Goal: Complete application form: Complete application form

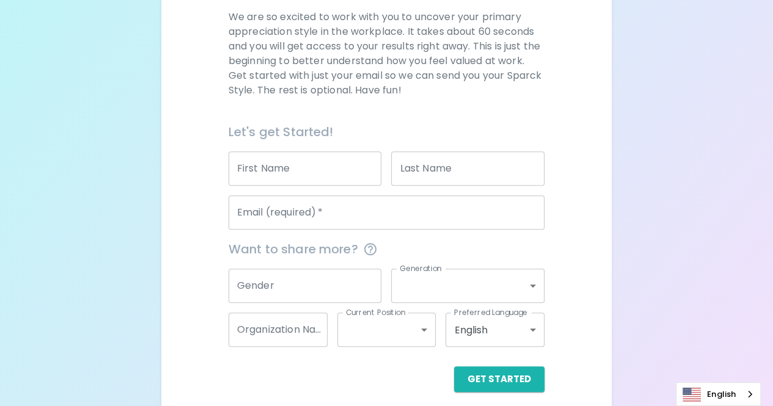
scroll to position [187, 0]
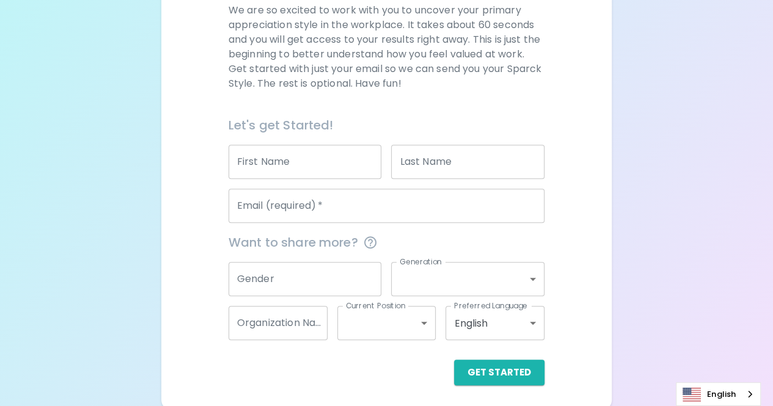
click at [272, 161] on input "First Name" at bounding box center [304, 162] width 153 height 34
type input "Zachary"
type input "Grant"
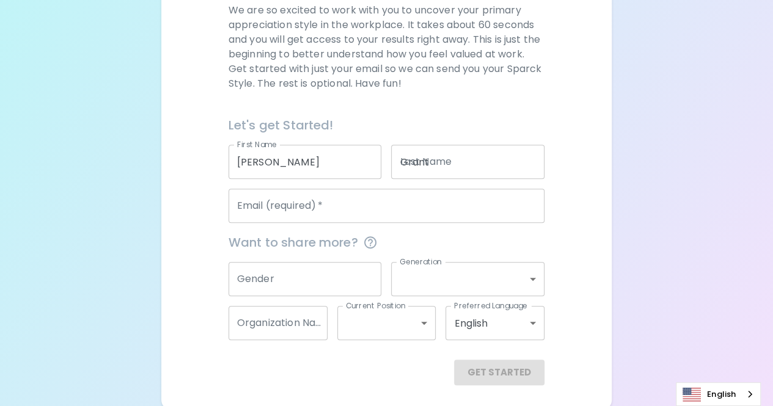
type input "zac@ttack.net"
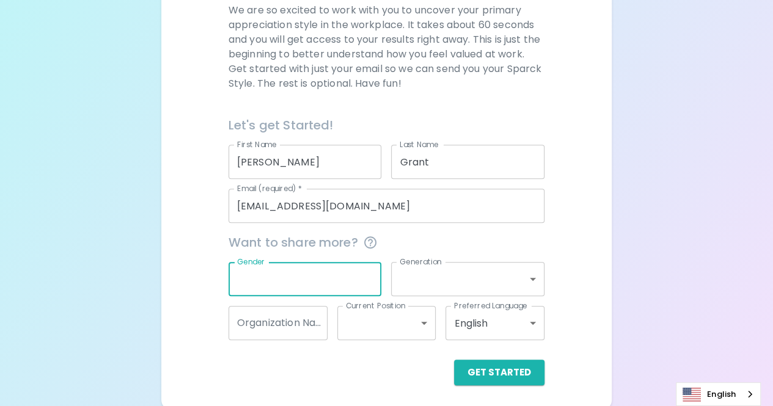
click at [318, 280] on input "Gender" at bounding box center [304, 279] width 153 height 34
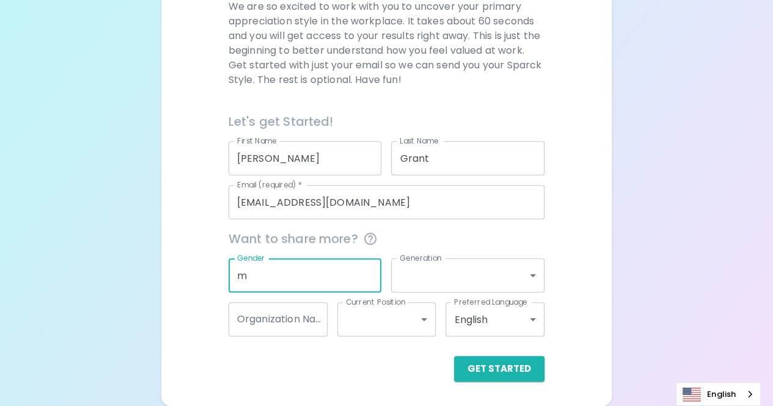
scroll to position [190, 0]
click at [318, 280] on input "mal" at bounding box center [304, 276] width 153 height 34
type input "male"
click at [462, 272] on body "Sparck Appreciation Style Quiz We are so excited to work with you to uncover yo…" at bounding box center [386, 108] width 773 height 597
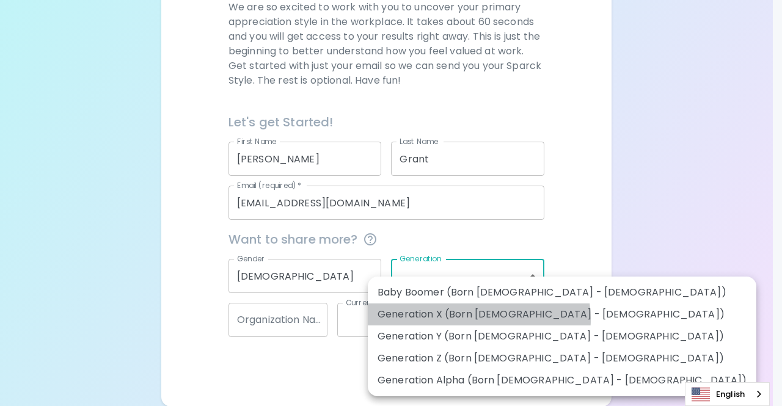
click at [478, 319] on li "Generation X (Born 1965 - 1980)" at bounding box center [562, 315] width 388 height 22
type input "generation_x"
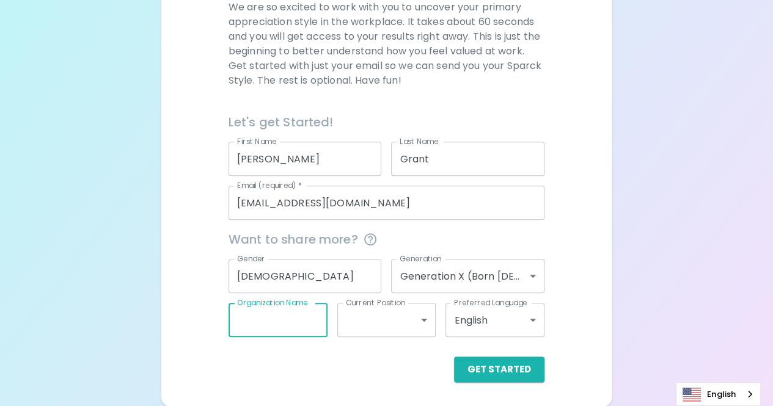
click at [283, 330] on input "Organization Name" at bounding box center [277, 320] width 99 height 34
click at [423, 315] on div "Sparck Appreciation Style Quiz We are so excited to work with you to uncover yo…" at bounding box center [386, 120] width 451 height 572
click at [512, 368] on button "Get Started" at bounding box center [499, 370] width 90 height 26
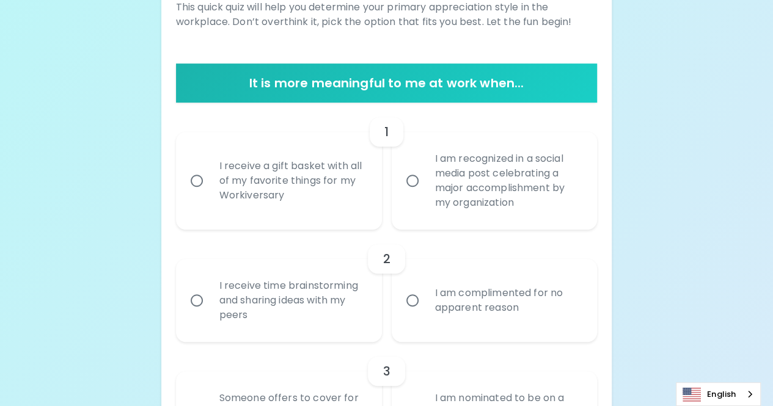
click at [207, 186] on input "I receive a gift basket with all of my favorite things for my Workiversary" at bounding box center [197, 181] width 26 height 26
radio input "true"
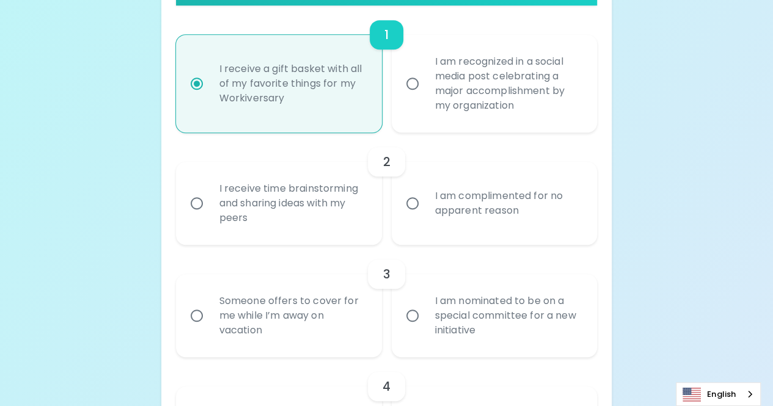
scroll to position [288, 0]
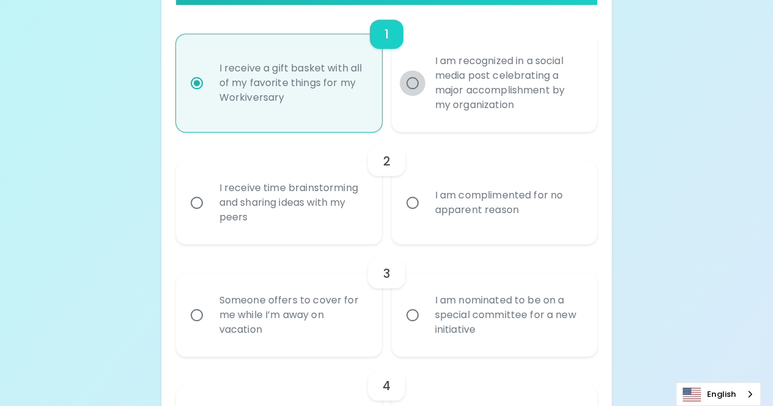
click at [413, 88] on input "I am recognized in a social media post celebrating a major accomplishment by my…" at bounding box center [412, 83] width 26 height 26
radio input "true"
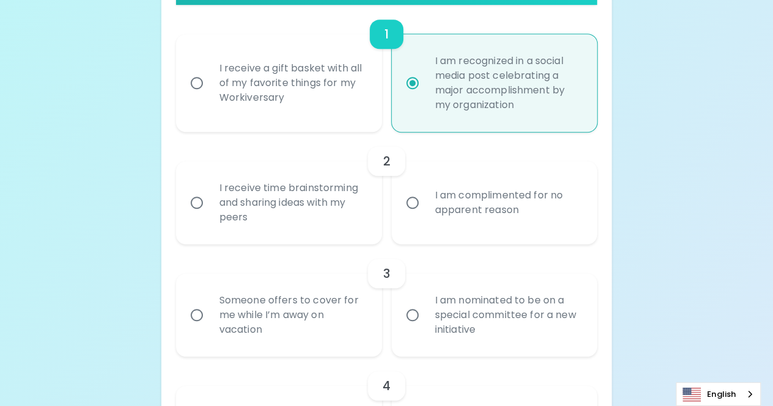
click at [211, 89] on div "I receive a gift basket with all of my favorite things for my Workiversary" at bounding box center [293, 82] width 166 height 73
click at [210, 89] on input "I receive a gift basket with all of my favorite things for my Workiversary" at bounding box center [197, 83] width 26 height 26
radio input "true"
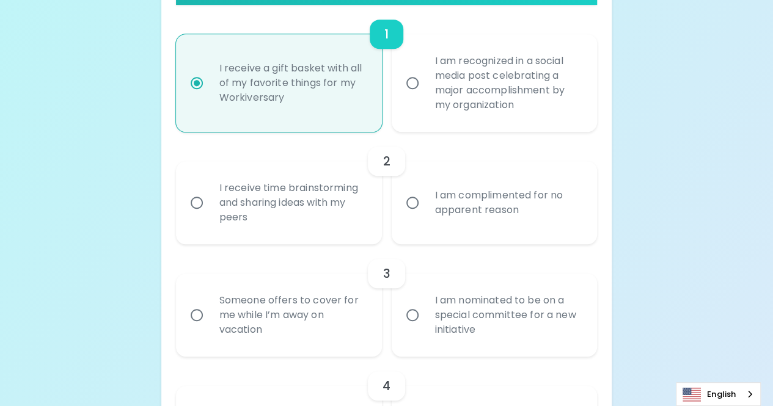
click at [413, 206] on input "I am complimented for no apparent reason" at bounding box center [412, 203] width 26 height 26
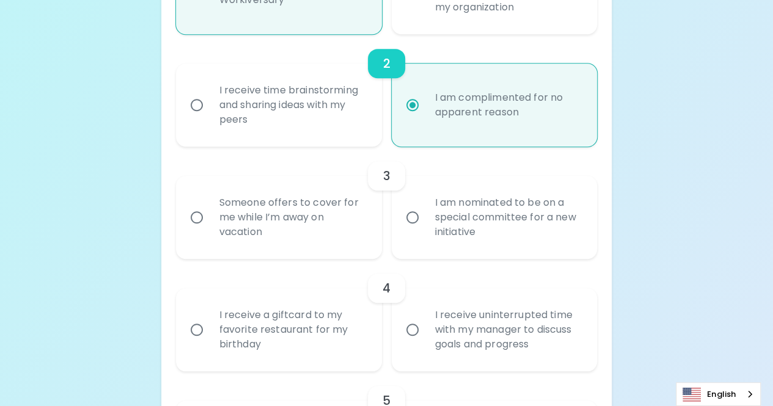
radio input "true"
click at [189, 201] on label "Someone offers to cover for me while I’m away on vacation" at bounding box center [272, 217] width 206 height 83
click at [189, 205] on input "Someone offers to cover for me while I’m away on vacation" at bounding box center [197, 218] width 26 height 26
radio input "false"
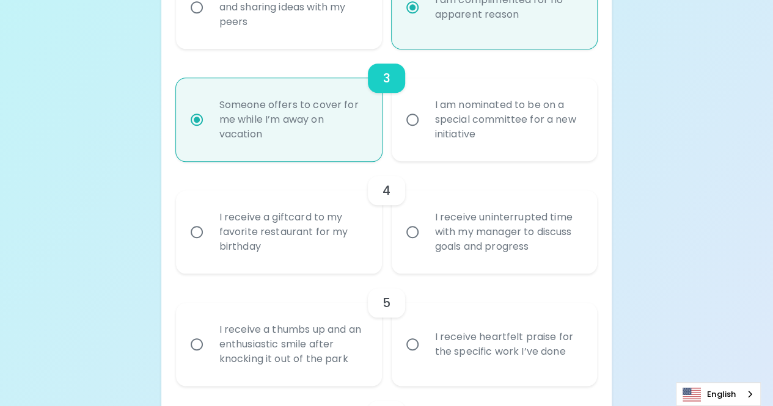
radio input "true"
click at [443, 257] on div "I receive uninterrupted time with my manager to discuss goals and progress" at bounding box center [508, 231] width 166 height 73
click at [425, 245] on input "I receive uninterrupted time with my manager to discuss goals and progress" at bounding box center [412, 232] width 26 height 26
radio input "false"
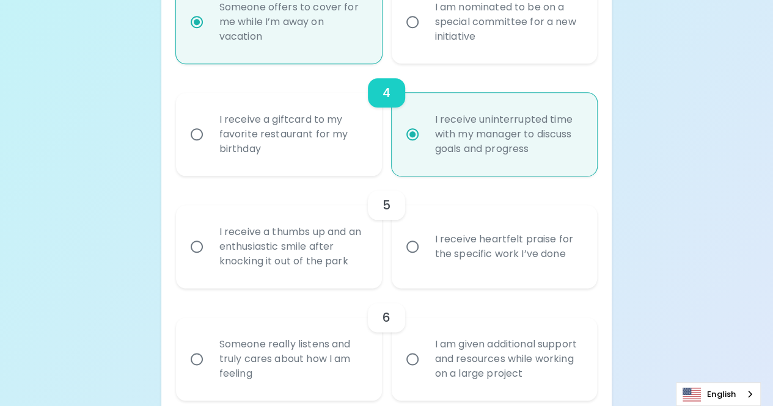
radio input "true"
click at [226, 240] on div "I receive a thumbs up and an enthusiastic smile after knocking it out of the pa…" at bounding box center [293, 246] width 166 height 73
click at [210, 240] on input "I receive a thumbs up and an enthusiastic smile after knocking it out of the pa…" at bounding box center [197, 247] width 26 height 26
radio input "false"
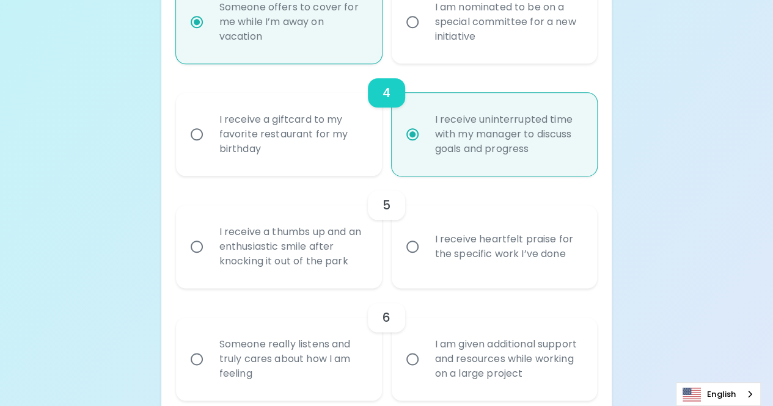
radio input "false"
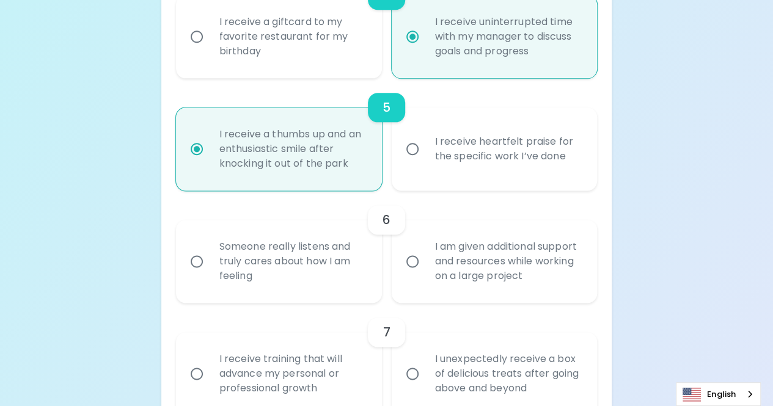
radio input "true"
click at [461, 276] on div "I am given additional support and resources while working on a large project" at bounding box center [508, 261] width 166 height 73
click at [425, 274] on input "I am given additional support and resources while working on a large project" at bounding box center [412, 262] width 26 height 26
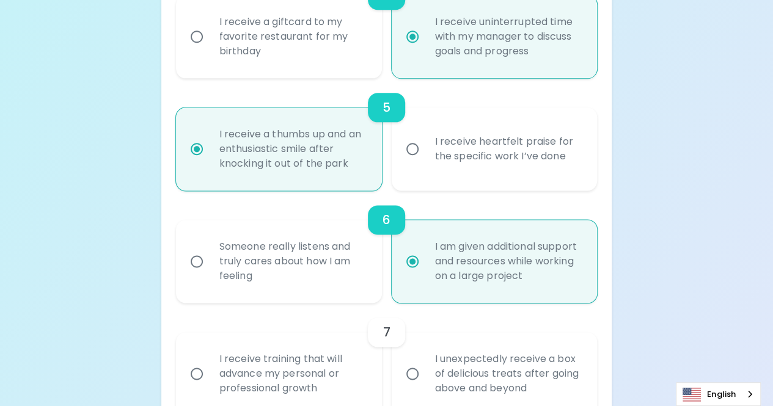
radio input "false"
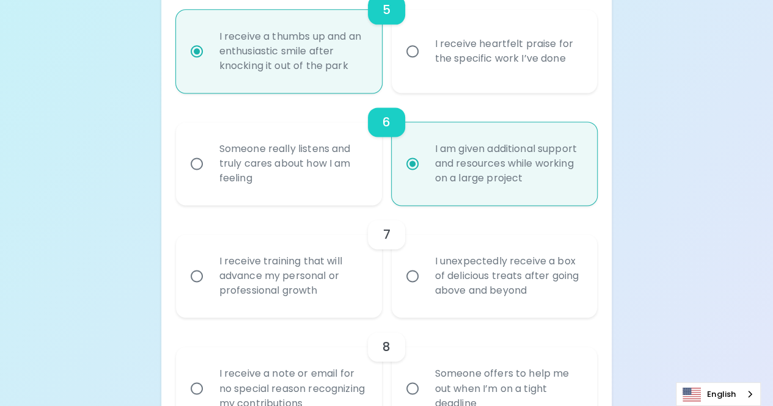
radio input "true"
click at [233, 371] on div "I receive a note or email for no special reason recognizing my contributions" at bounding box center [293, 388] width 166 height 73
click at [210, 376] on input "I receive a note or email for no special reason recognizing my contributions" at bounding box center [197, 389] width 26 height 26
radio input "false"
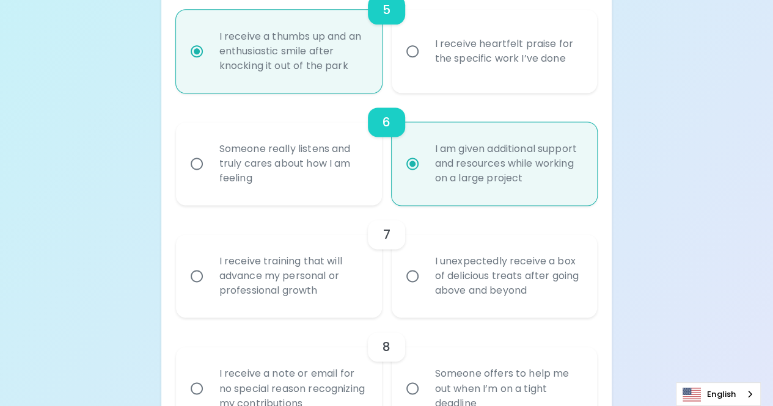
radio input "false"
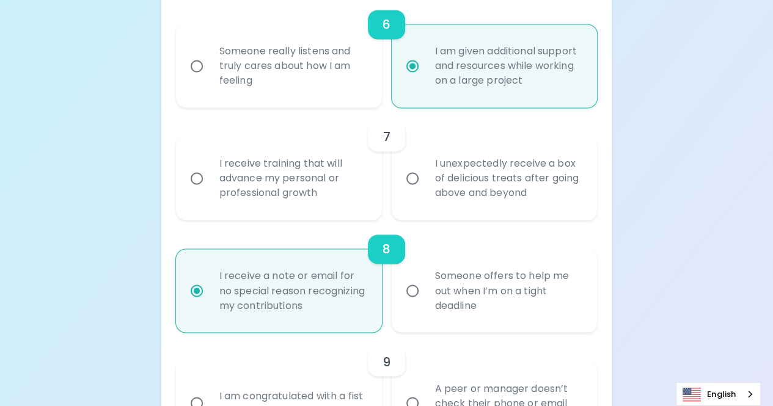
radio input "true"
click at [442, 201] on div "I unexpectedly receive a box of delicious treats after going above and beyond" at bounding box center [508, 178] width 166 height 73
click at [425, 191] on input "I unexpectedly receive a box of delicious treats after going above and beyond" at bounding box center [412, 179] width 26 height 26
radio input "false"
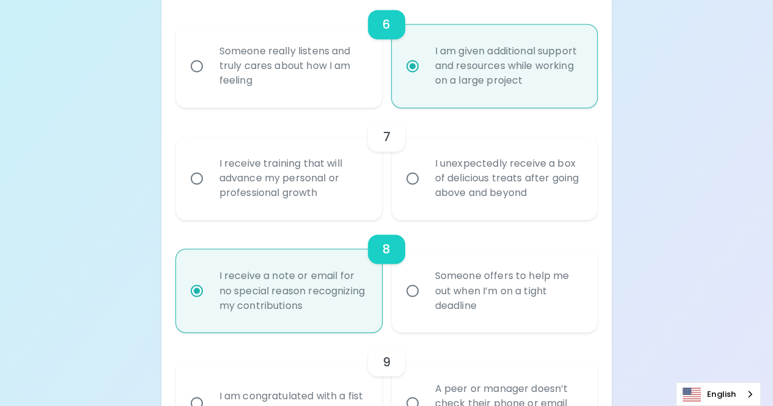
radio input "false"
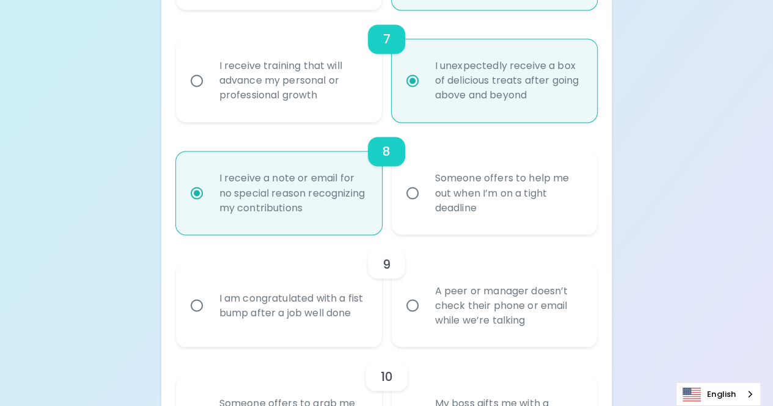
radio input "true"
click at [472, 304] on div "A peer or manager doesn’t check their phone or email while we’re talking" at bounding box center [508, 305] width 166 height 73
click at [425, 304] on input "A peer or manager doesn’t check their phone or email while we’re talking" at bounding box center [412, 306] width 26 height 26
radio input "false"
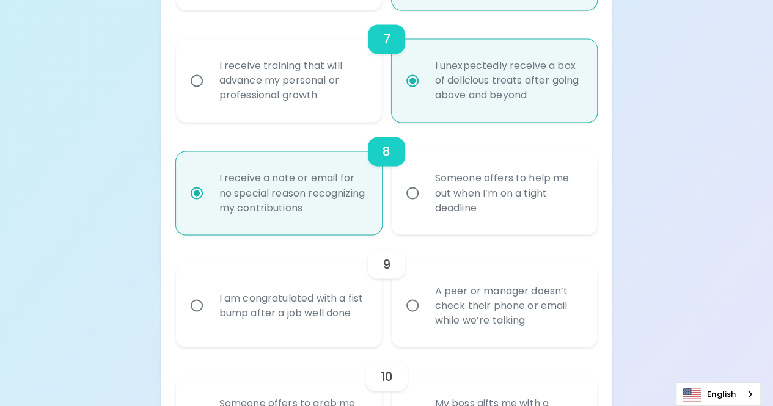
radio input "false"
radio input "true"
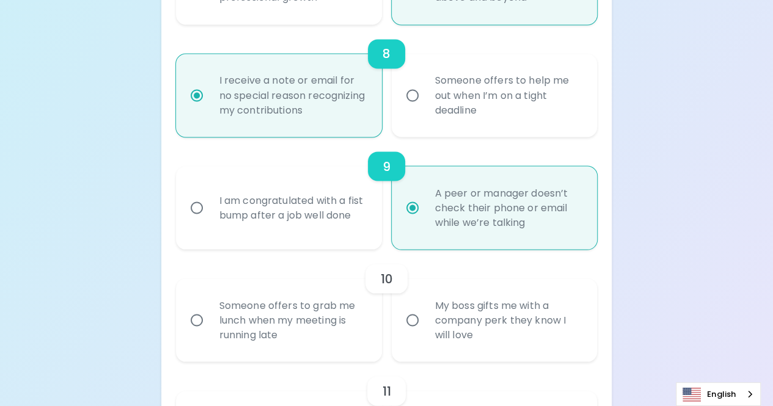
radio input "true"
click at [296, 313] on div "Someone offers to grab me lunch when my meeting is running late" at bounding box center [293, 319] width 166 height 73
click at [210, 313] on input "Someone offers to grab me lunch when my meeting is running late" at bounding box center [197, 320] width 26 height 26
radio input "false"
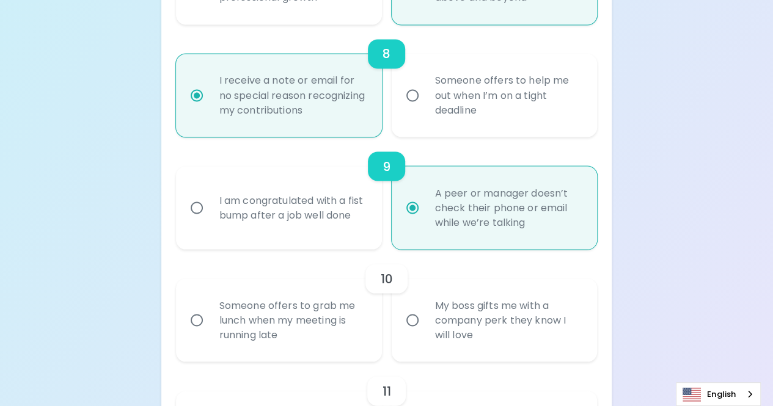
radio input "false"
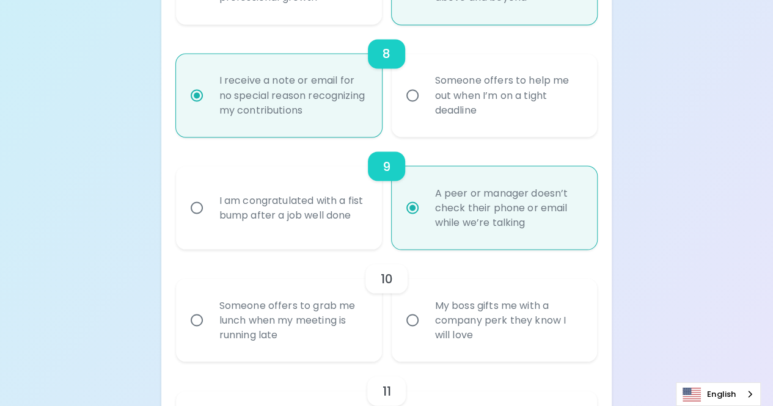
radio input "false"
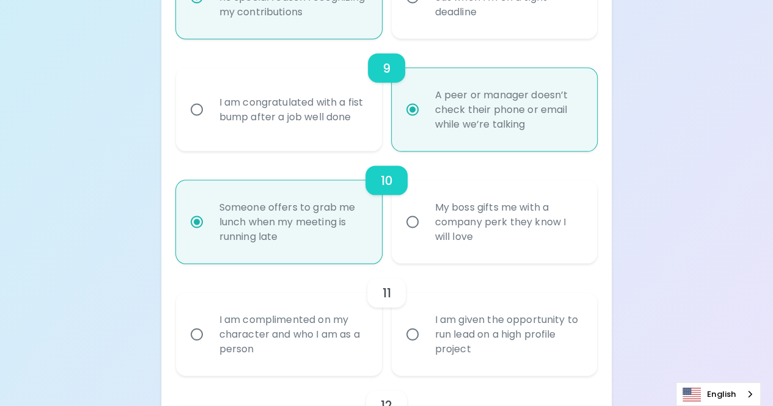
radio input "true"
click at [458, 344] on div "I am given the opportunity to run lead on a high profile project" at bounding box center [508, 334] width 166 height 73
click at [425, 344] on input "I am given the opportunity to run lead on a high profile project" at bounding box center [412, 335] width 26 height 26
radio input "false"
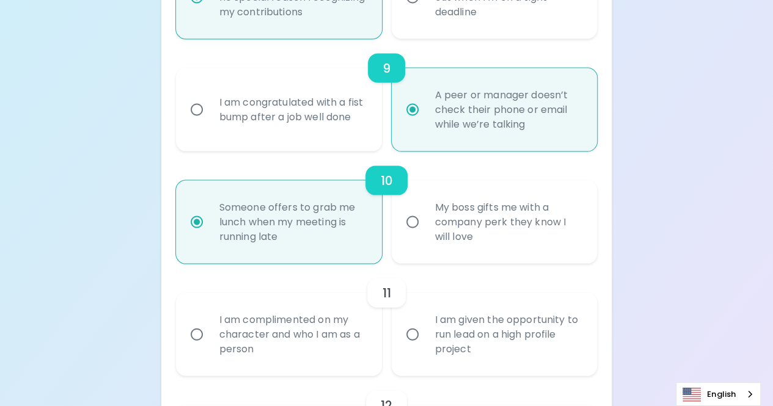
radio input "false"
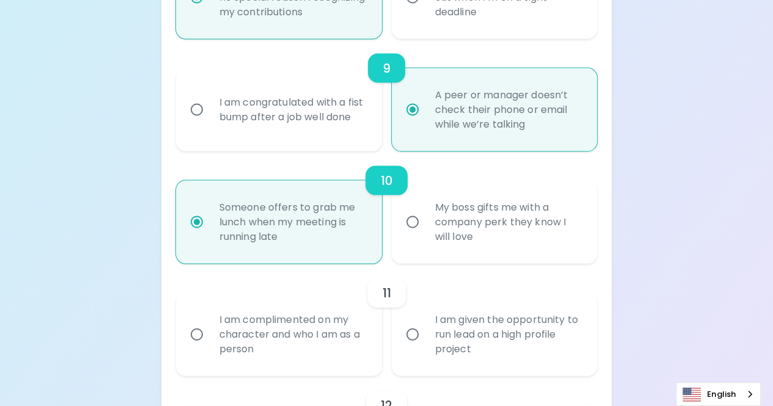
radio input "false"
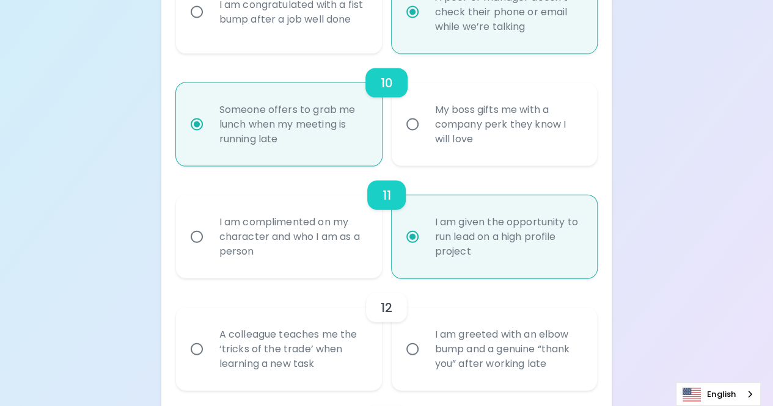
radio input "true"
click at [302, 343] on div "A colleague teaches me the ‘tricks of the trade’ when learning a new task" at bounding box center [293, 349] width 166 height 73
click at [210, 343] on input "A colleague teaches me the ‘tricks of the trade’ when learning a new task" at bounding box center [197, 350] width 26 height 26
radio input "false"
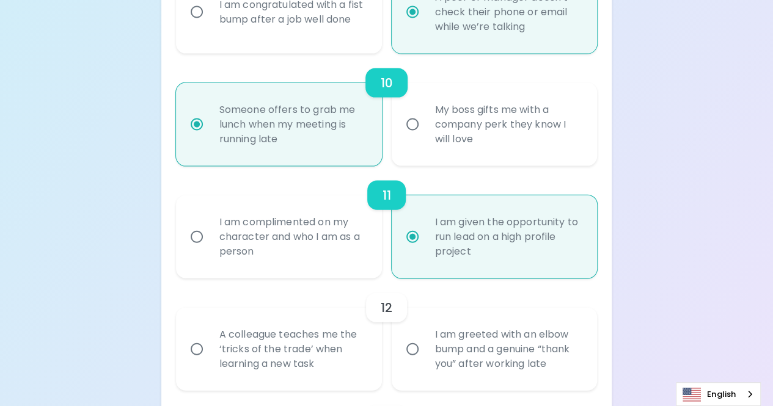
radio input "false"
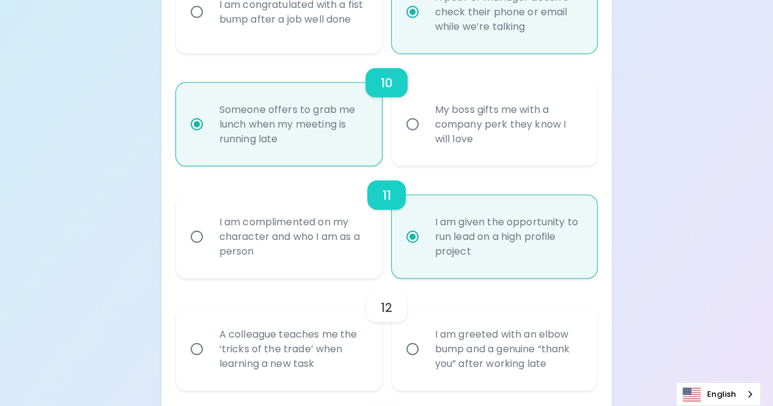
radio input "false"
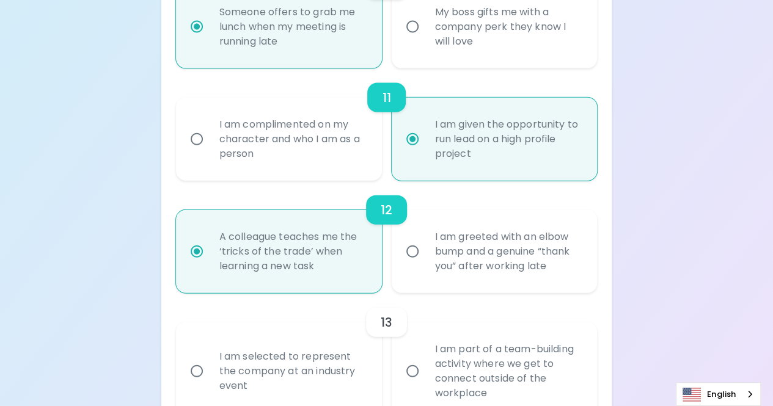
radio input "true"
click at [439, 359] on div "I am part of a team-building activity where we get to connect outside of the wo…" at bounding box center [508, 371] width 166 height 88
click at [425, 359] on input "I am part of a team-building activity where we get to connect outside of the wo…" at bounding box center [412, 372] width 26 height 26
radio input "false"
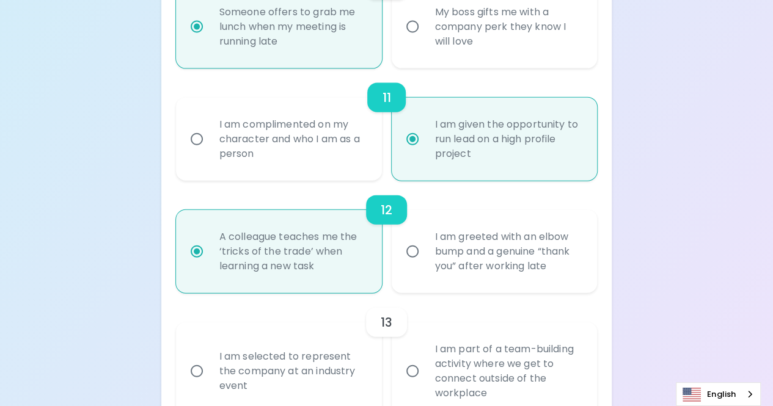
radio input "false"
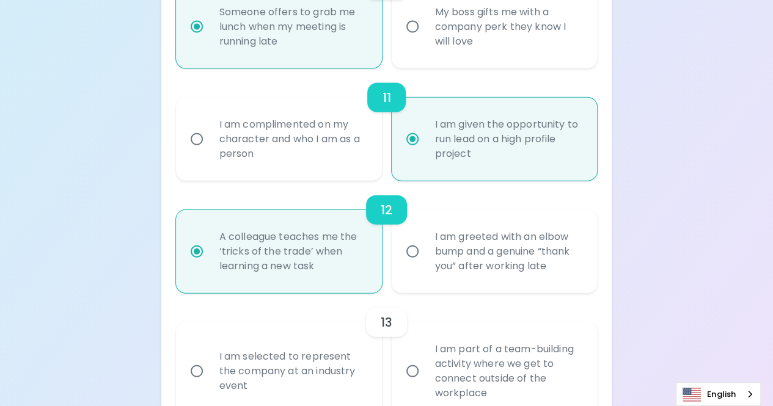
radio input "false"
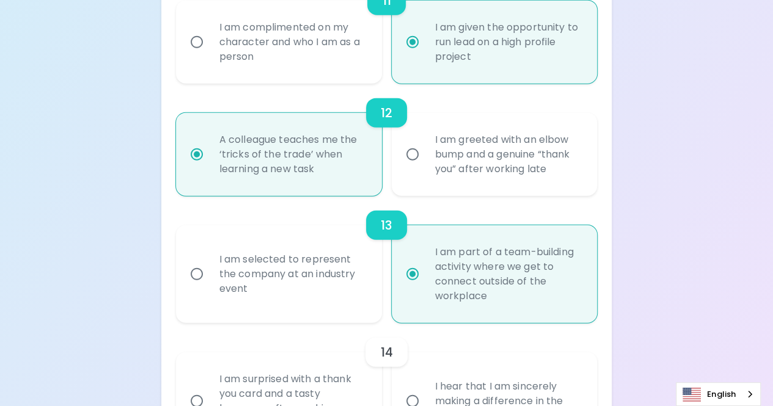
scroll to position [1461, 0]
radio input "true"
click at [304, 363] on div "14" at bounding box center [386, 351] width 421 height 29
click at [309, 374] on div "I am surprised with a thank you card and a tasty beverage after working a late …" at bounding box center [293, 401] width 166 height 88
click at [210, 388] on input "I am surprised with a thank you card and a tasty beverage after working a late …" at bounding box center [197, 401] width 26 height 26
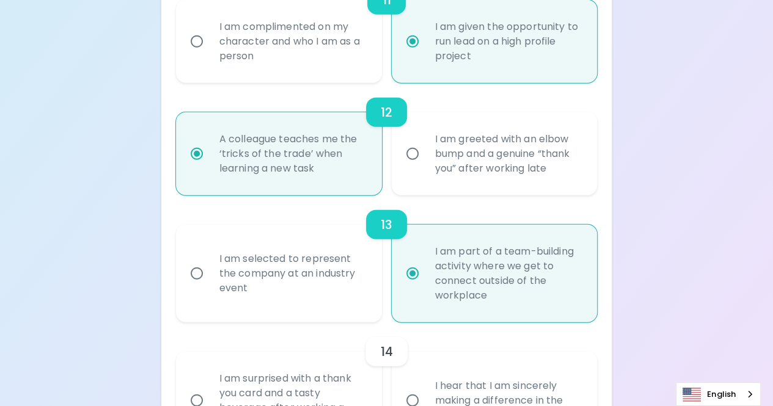
radio input "false"
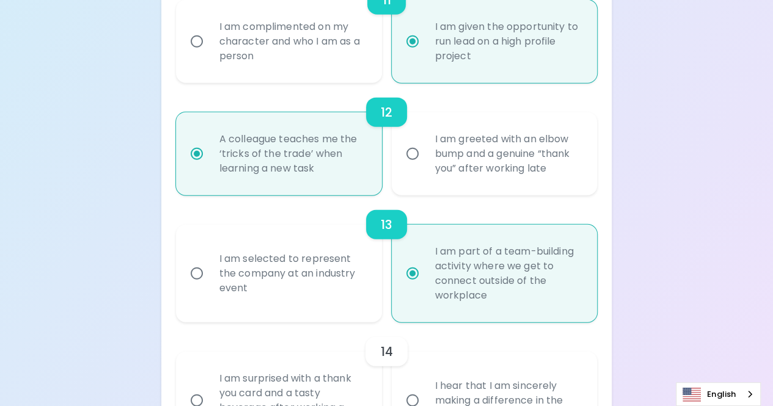
radio input "false"
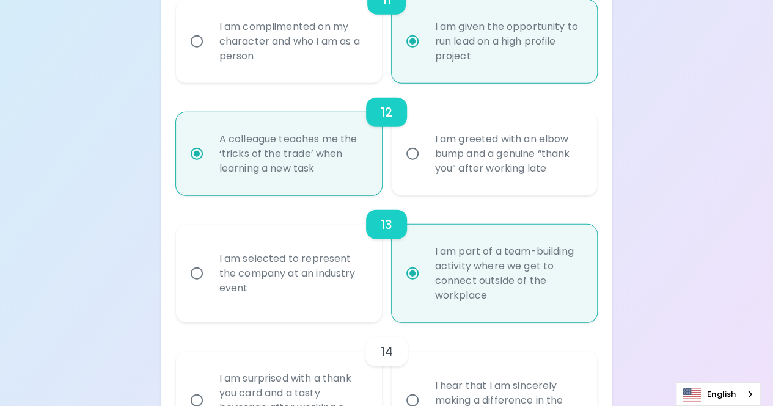
radio input "false"
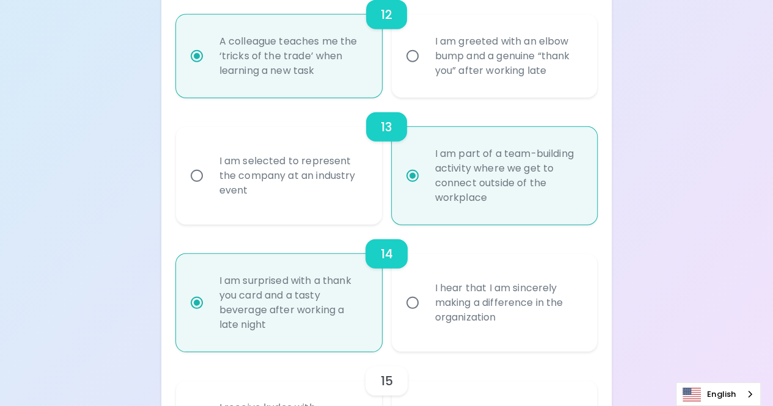
scroll to position [1690, 0]
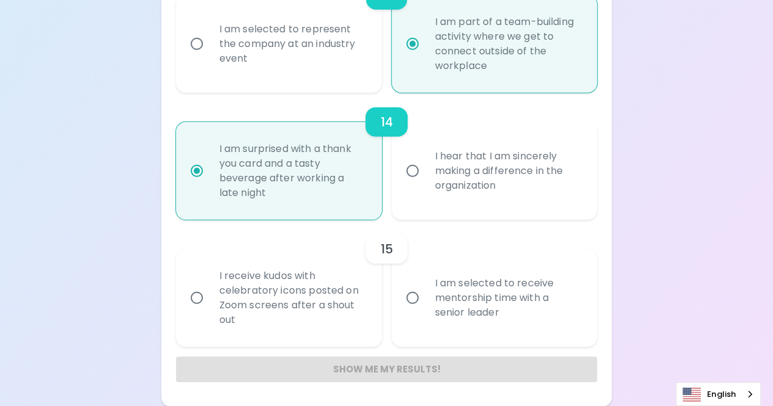
radio input "true"
click at [423, 304] on input "I am selected to receive mentorship time with a senior leader" at bounding box center [412, 298] width 26 height 26
radio input "false"
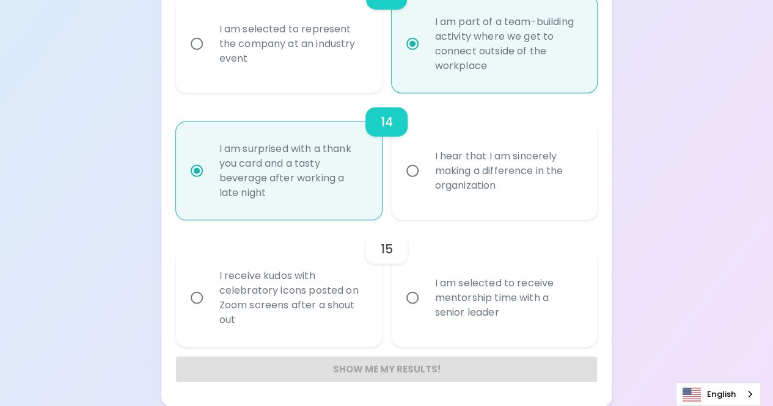
radio input "false"
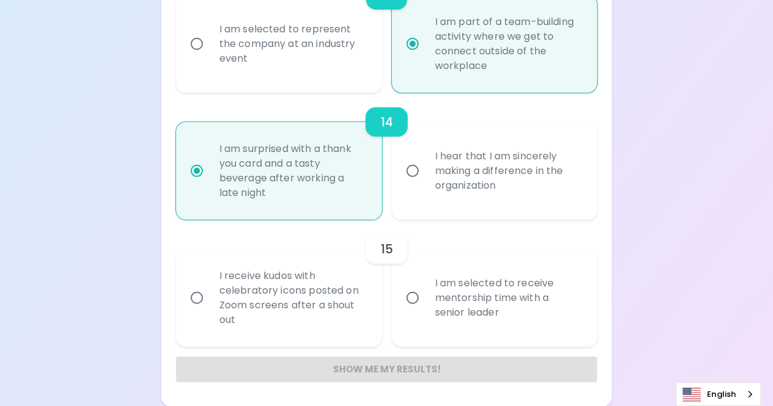
radio input "false"
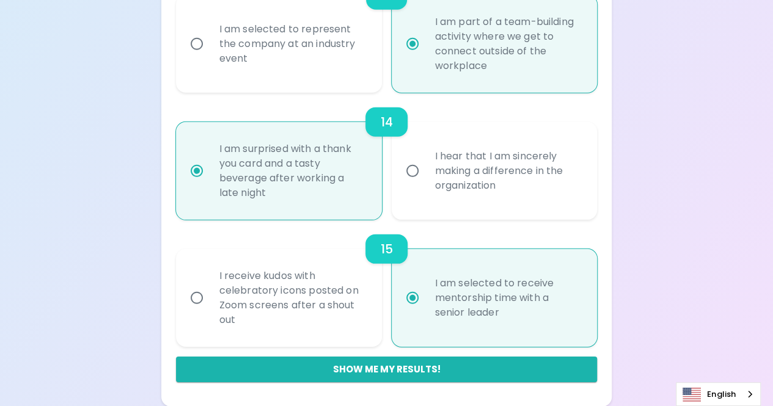
radio input "false"
radio input "true"
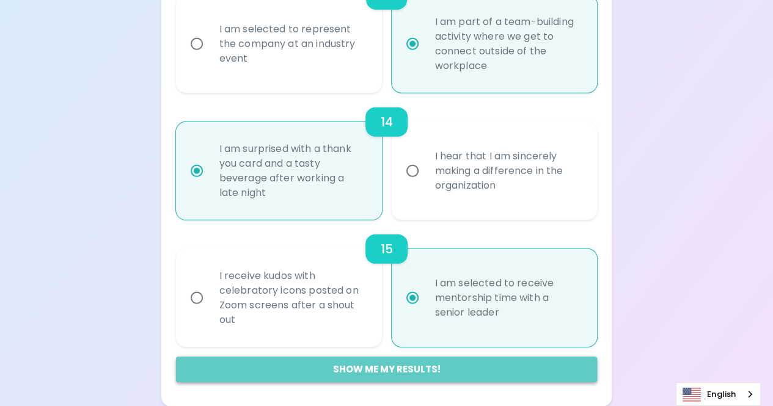
click at [464, 367] on button "Show me my results!" at bounding box center [386, 370] width 421 height 26
radio input "false"
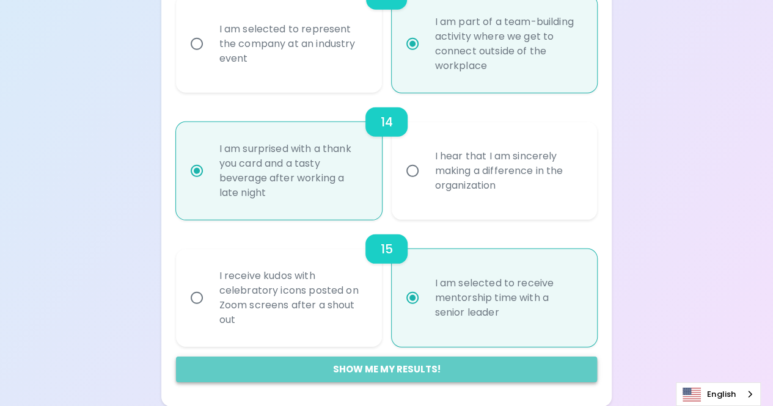
radio input "false"
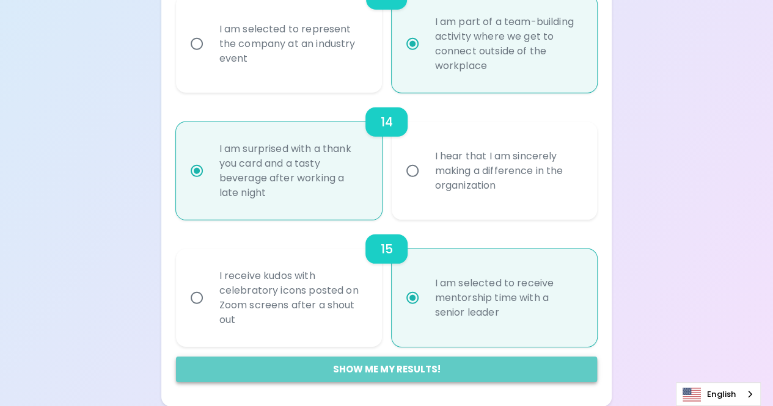
radio input "false"
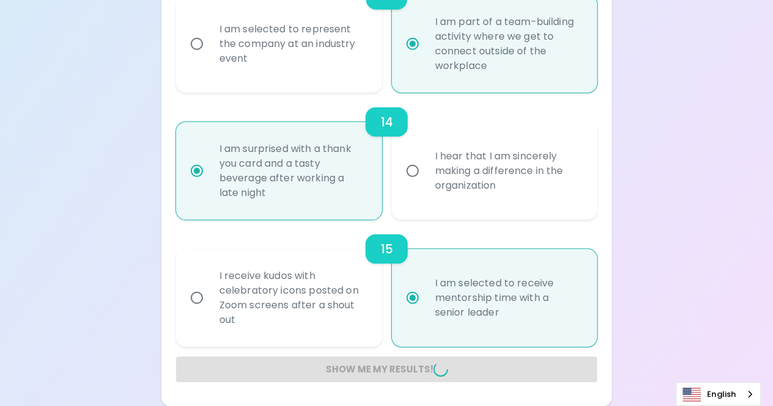
radio input "false"
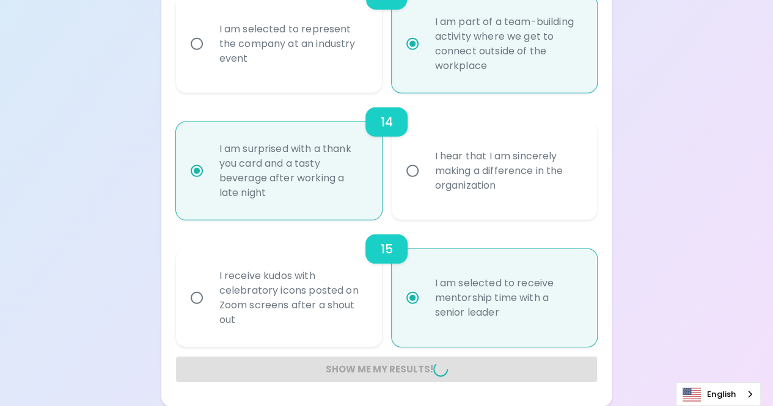
radio input "false"
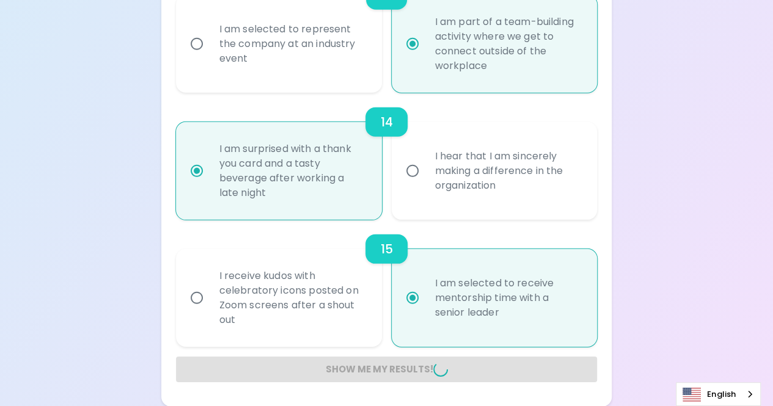
radio input "false"
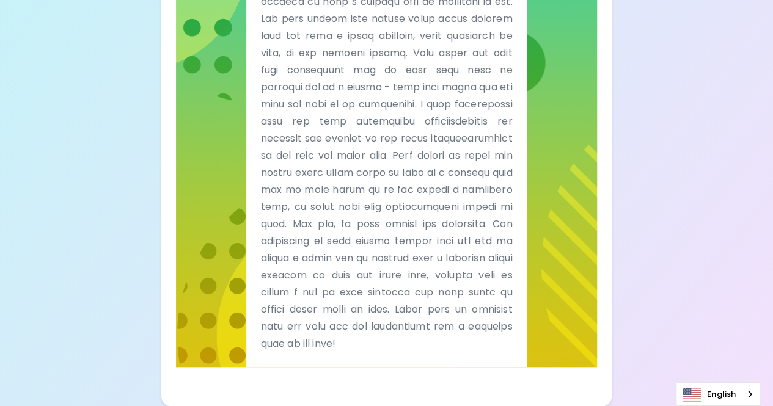
scroll to position [0, 0]
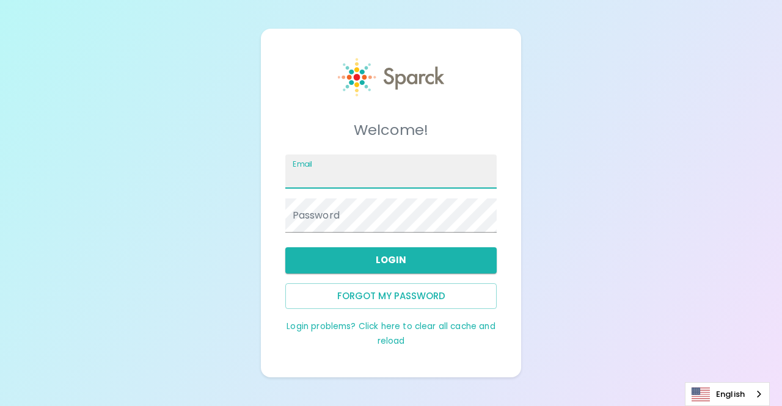
click at [370, 159] on input "Email" at bounding box center [391, 172] width 212 height 34
type input "zac@ttack.net"
